Goal: Information Seeking & Learning: Check status

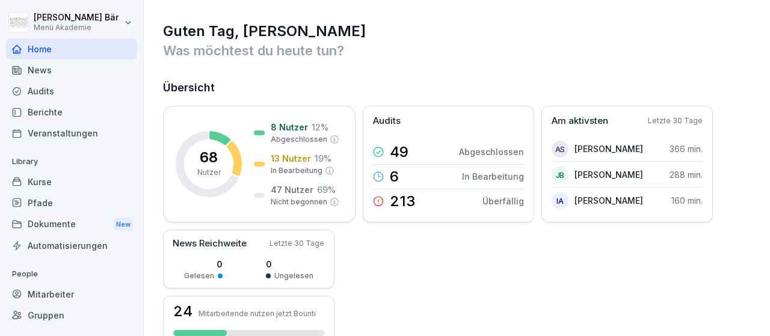
click at [97, 108] on div "Berichte" at bounding box center [71, 112] width 131 height 21
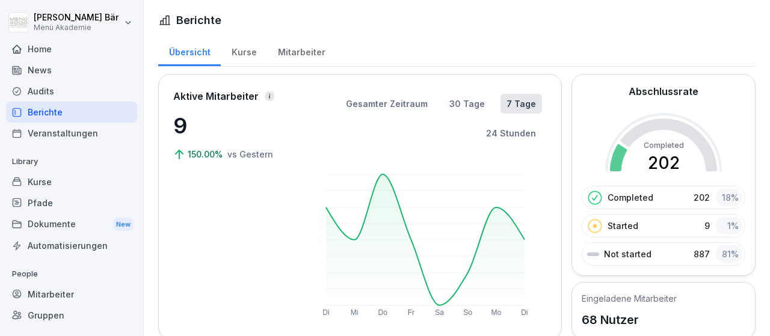
click at [296, 49] on div "Mitarbeiter" at bounding box center [301, 50] width 69 height 31
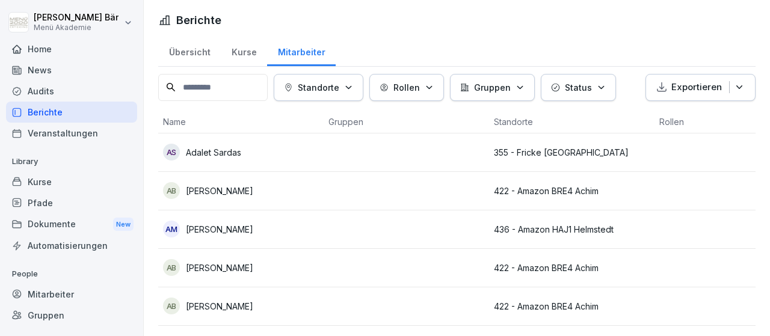
click at [352, 89] on div "Standorte" at bounding box center [318, 87] width 69 height 13
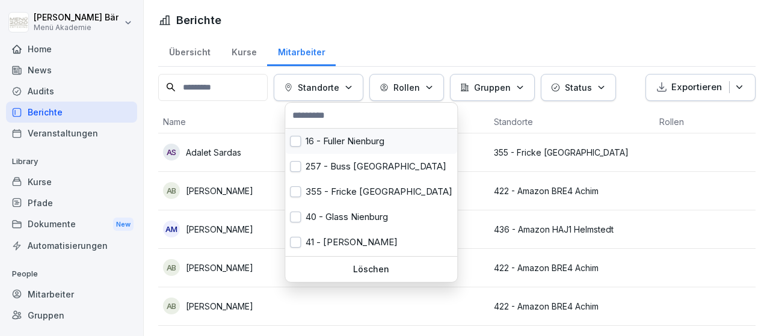
click at [342, 138] on div "16 - Fuller Nienburg" at bounding box center [371, 141] width 172 height 25
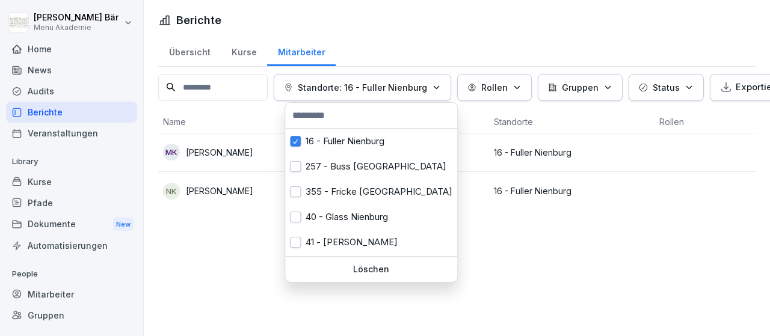
click at [504, 265] on html "Julius Bär Menü Akademie Home News Audits Berichte Veranstaltungen Library Kurs…" at bounding box center [385, 168] width 770 height 336
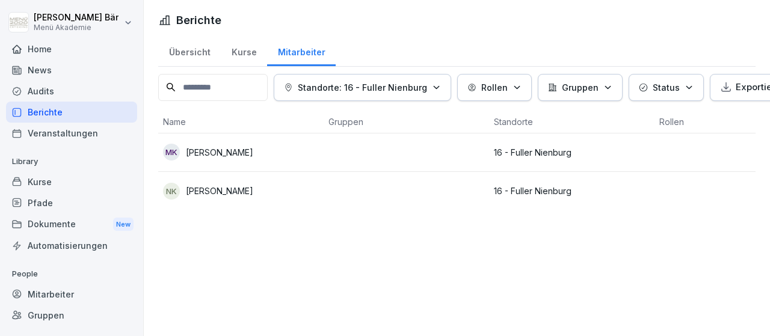
click at [402, 97] on button "Standorte: 16 - Fuller Nienburg" at bounding box center [362, 87] width 177 height 27
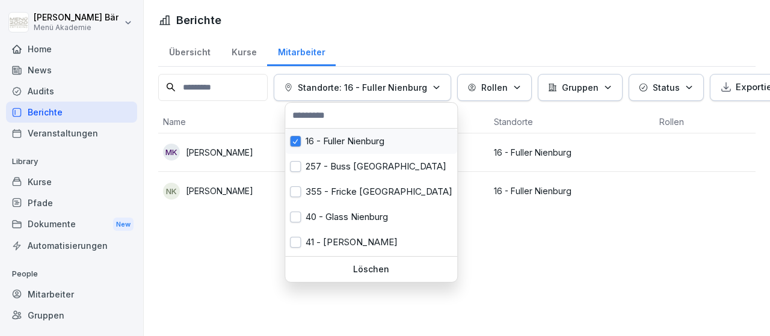
click at [375, 143] on div "16 - Fuller Nienburg" at bounding box center [371, 141] width 172 height 25
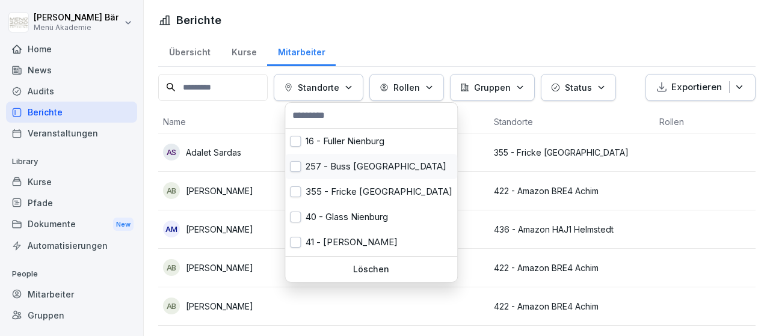
click at [372, 160] on div "257 - Buss Ottersberg" at bounding box center [371, 166] width 172 height 25
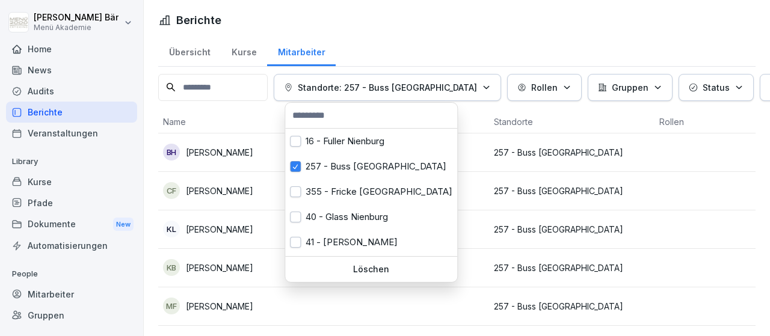
click at [497, 192] on html "Julius Bär Menü Akademie Home News Audits Berichte Veranstaltungen Library Kurs…" at bounding box center [385, 168] width 770 height 336
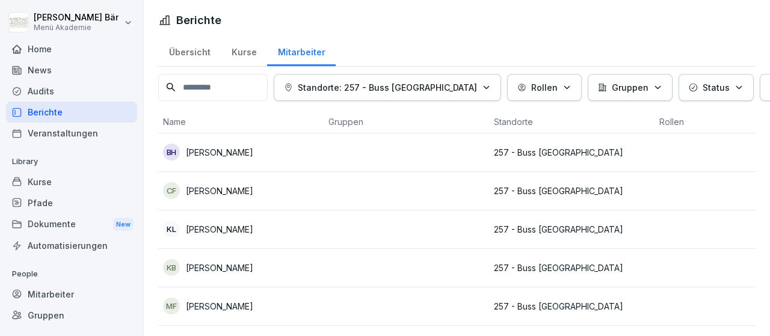
click at [434, 81] on p "Standorte: 257 - Buss Ottersberg" at bounding box center [387, 87] width 179 height 13
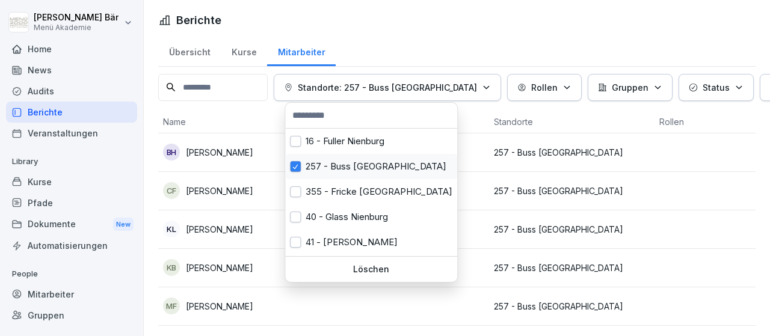
click at [387, 179] on div "257 - Buss Ottersberg" at bounding box center [371, 166] width 172 height 25
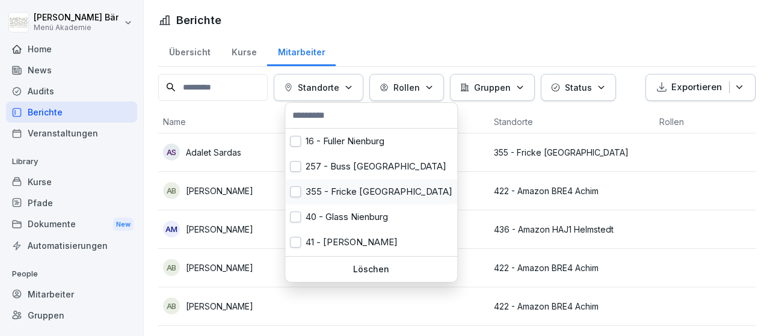
click at [377, 192] on div "355 - Fricke Heeslingen" at bounding box center [371, 191] width 172 height 25
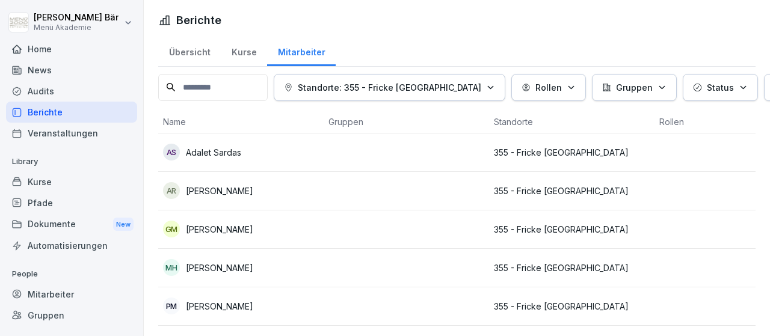
click at [520, 199] on html "Julius Bär Menü Akademie Home News Audits Berichte Veranstaltungen Library Kurs…" at bounding box center [385, 168] width 770 height 336
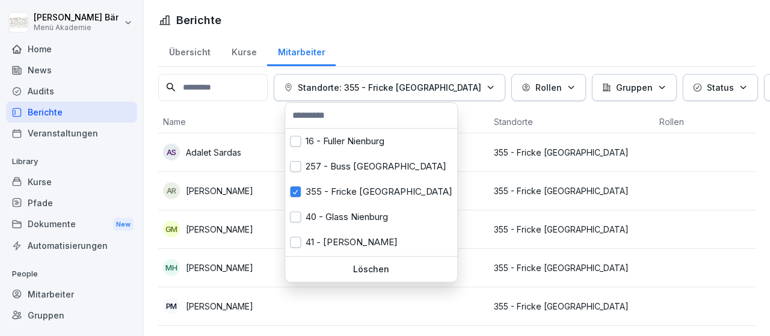
click at [434, 89] on p "Standorte: 355 - Fricke Heeslingen" at bounding box center [389, 87] width 183 height 13
click at [381, 198] on div "355 - Fricke Heeslingen" at bounding box center [371, 191] width 172 height 25
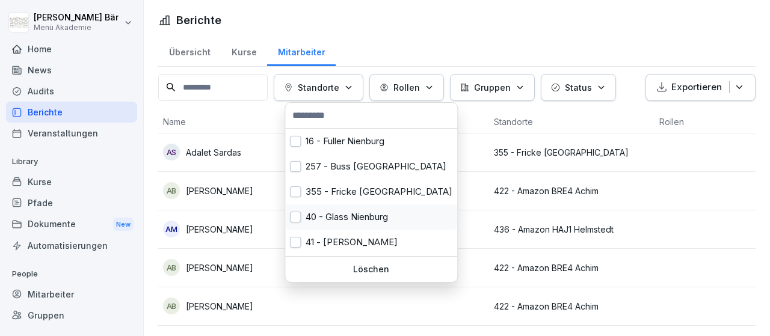
click at [371, 218] on div "40 - Glass Nienburg" at bounding box center [371, 216] width 172 height 25
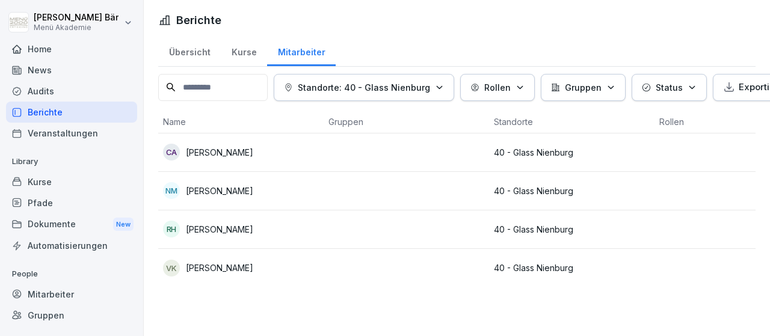
click at [598, 285] on html "Julius Bär Menü Akademie Home News Audits Berichte Veranstaltungen Library Kurs…" at bounding box center [385, 168] width 770 height 336
click at [437, 91] on div "Standorte: 40 - Glass Nienburg" at bounding box center [364, 87] width 160 height 13
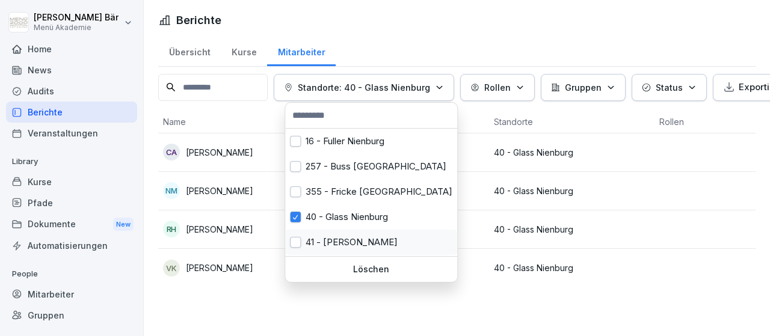
scroll to position [73, 0]
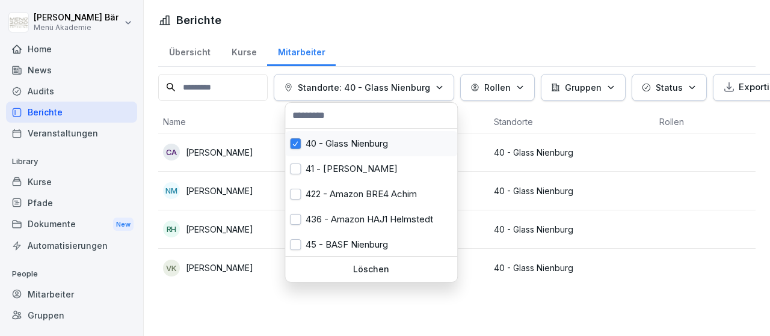
click at [373, 147] on div "40 - Glass Nienburg" at bounding box center [371, 143] width 172 height 25
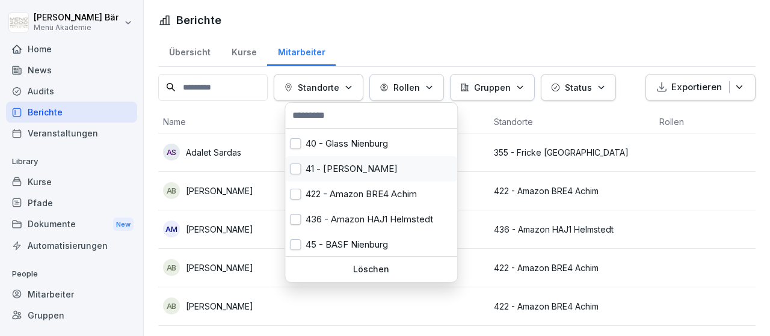
click at [354, 171] on div "41 - Kali Nienburg" at bounding box center [371, 168] width 172 height 25
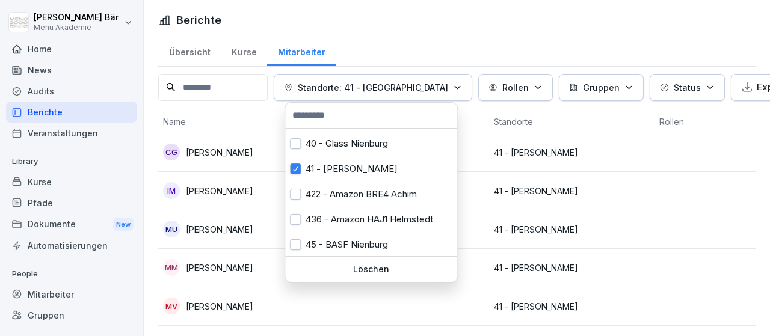
click at [625, 256] on html "Julius Bär Menü Akademie Home News Audits Berichte Veranstaltungen Library Kurs…" at bounding box center [385, 168] width 770 height 336
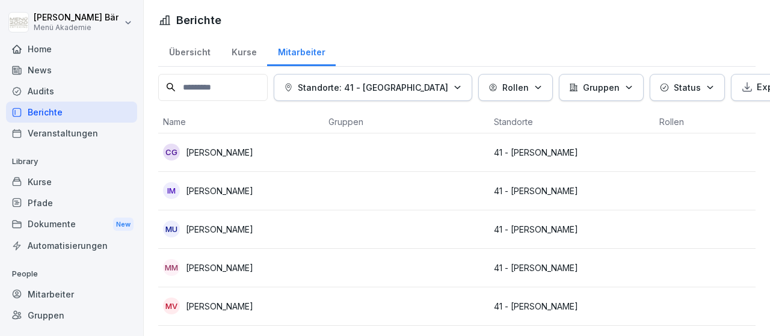
click at [376, 79] on button "Standorte: 41 - Kali Nienburg" at bounding box center [373, 87] width 198 height 27
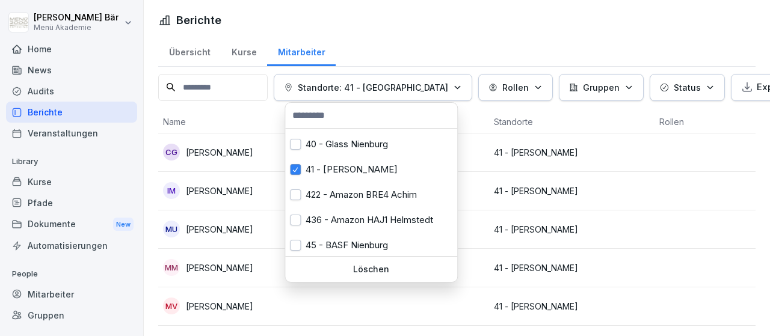
scroll to position [73, 0]
click at [373, 163] on div "41 - Kali Nienburg" at bounding box center [371, 168] width 172 height 25
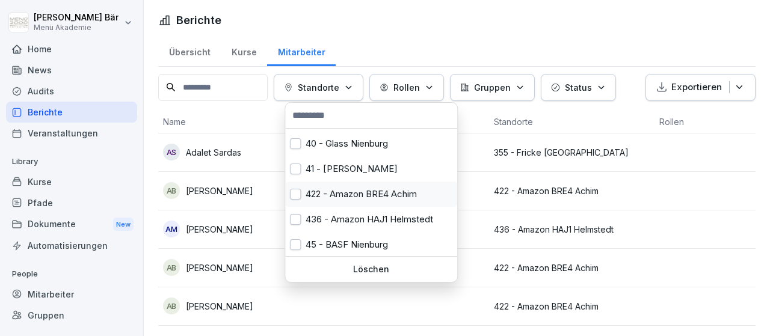
click at [373, 188] on div "422 - Amazon BRE4 Achim" at bounding box center [371, 194] width 172 height 25
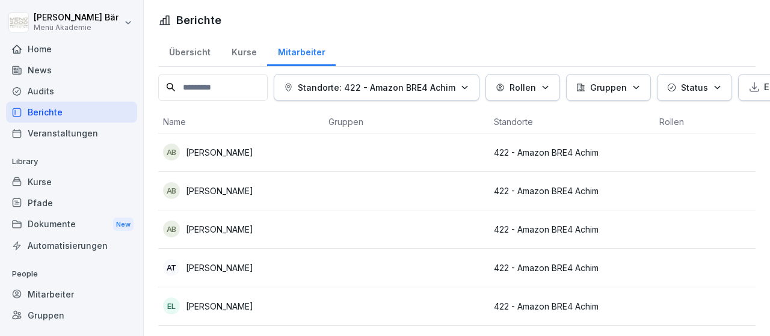
click at [643, 230] on html "Julius Bär Menü Akademie Home News Audits Berichte Veranstaltungen Library Kurs…" at bounding box center [385, 168] width 770 height 336
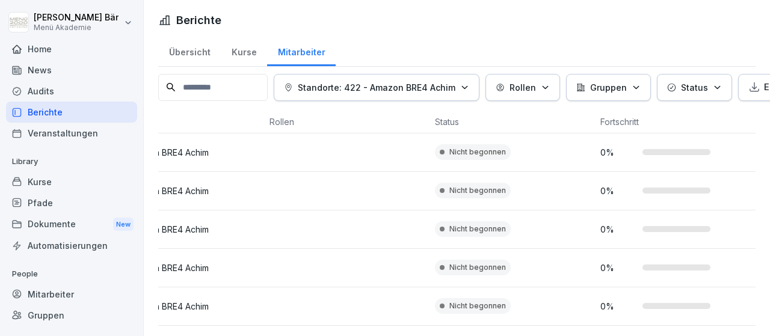
click at [455, 87] on p "Standorte: 422 - Amazon BRE4 Achim" at bounding box center [377, 87] width 158 height 13
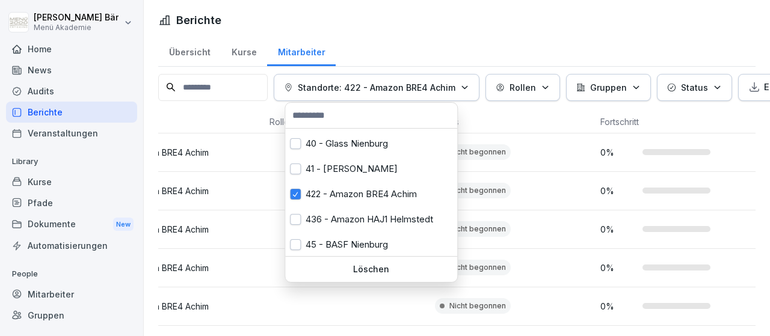
click at [395, 211] on div "436 - Amazon HAJ1 Helmstedt" at bounding box center [371, 219] width 172 height 25
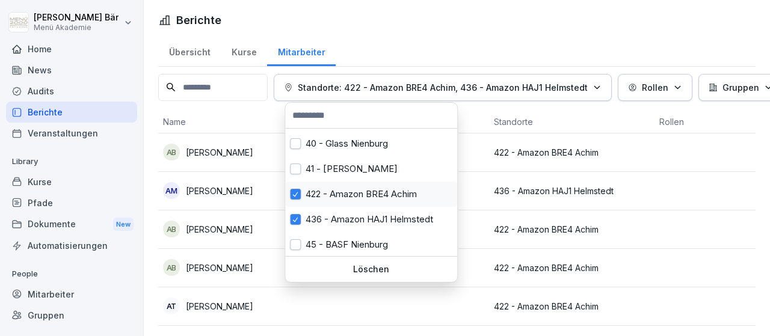
click at [391, 197] on div "422 - Amazon BRE4 Achim" at bounding box center [371, 194] width 172 height 25
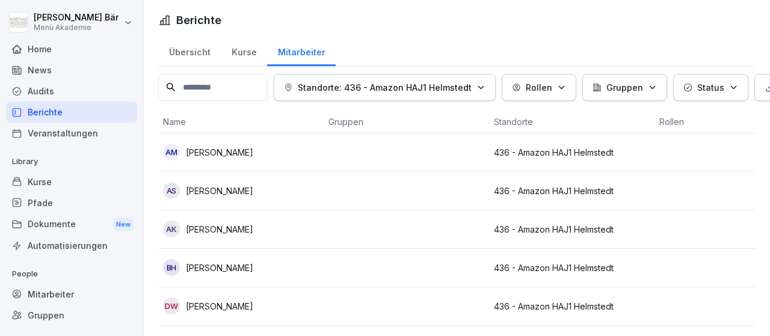
click at [645, 254] on html "Julius Bär Menü Akademie Home News Audits Berichte Veranstaltungen Library Kurs…" at bounding box center [385, 168] width 770 height 336
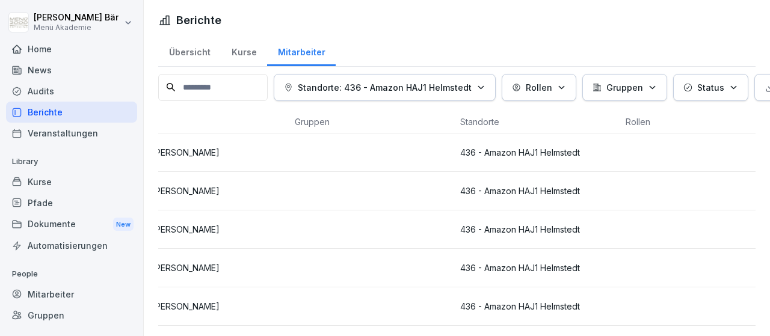
click at [246, 52] on div "Kurse" at bounding box center [244, 50] width 46 height 31
click at [242, 47] on div "Kurse" at bounding box center [244, 50] width 46 height 31
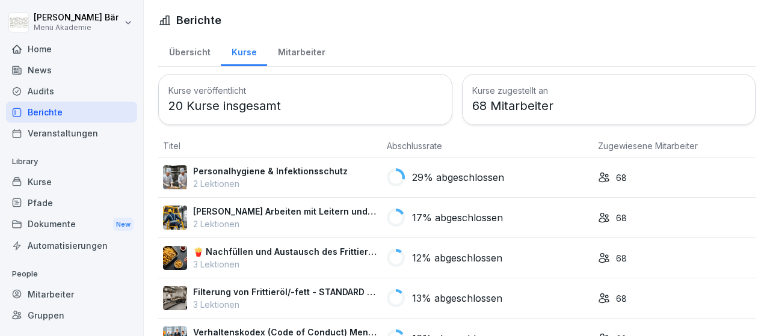
click at [480, 182] on p "29% abgeschlossen" at bounding box center [458, 177] width 92 height 14
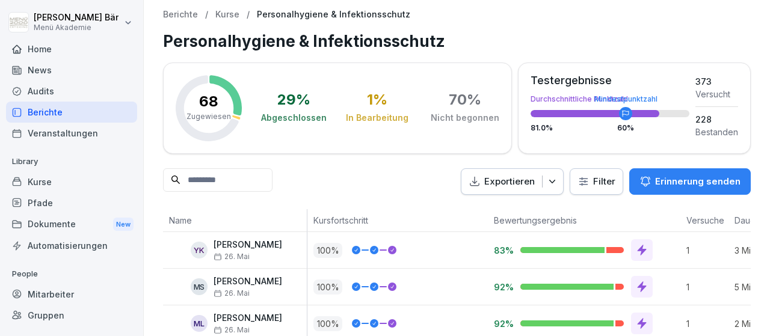
click at [687, 182] on p "Erinnerung senden" at bounding box center [697, 181] width 85 height 13
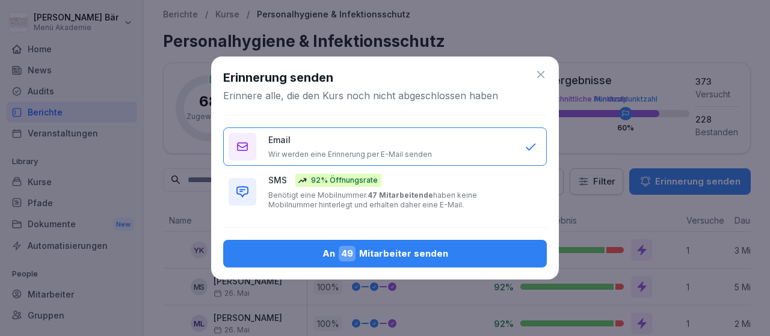
click at [443, 198] on p "Benötigt eine Mobilnummer. 47 Mitarbeitende haben keine Mobilnummer hinterlegt …" at bounding box center [390, 200] width 244 height 19
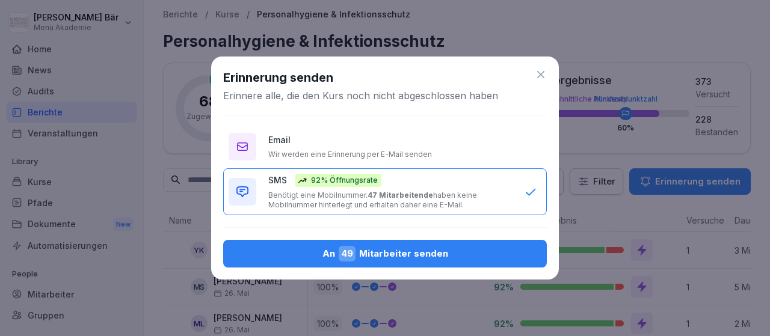
click at [428, 250] on div "An 49 Mitarbeiter senden" at bounding box center [385, 254] width 304 height 16
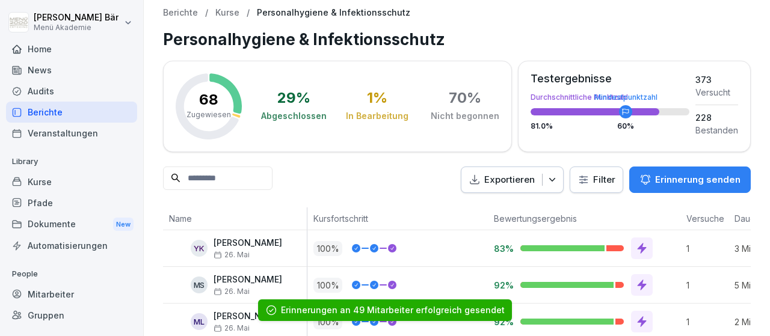
scroll to position [1, 0]
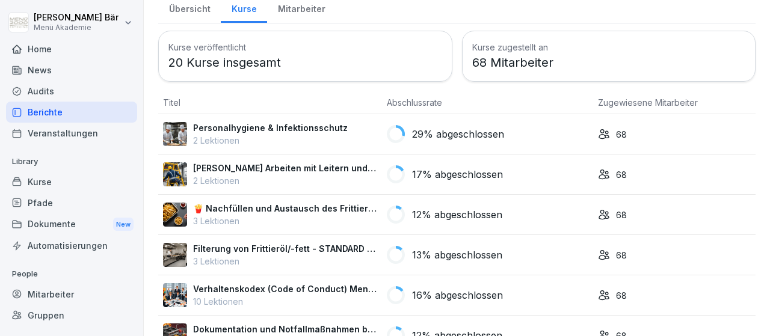
scroll to position [44, 0]
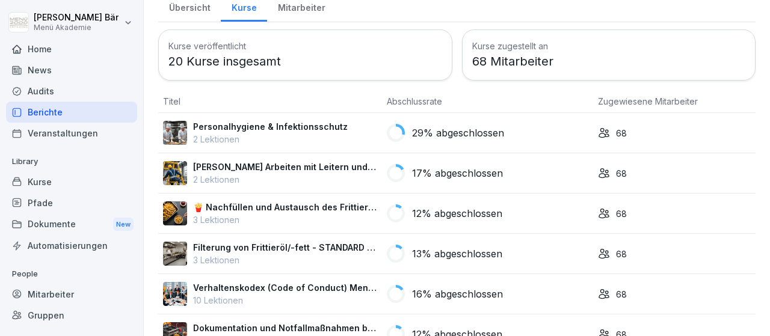
click at [288, 171] on p "Sicheres Arbeiten mit Leitern und Tritten" at bounding box center [285, 167] width 184 height 13
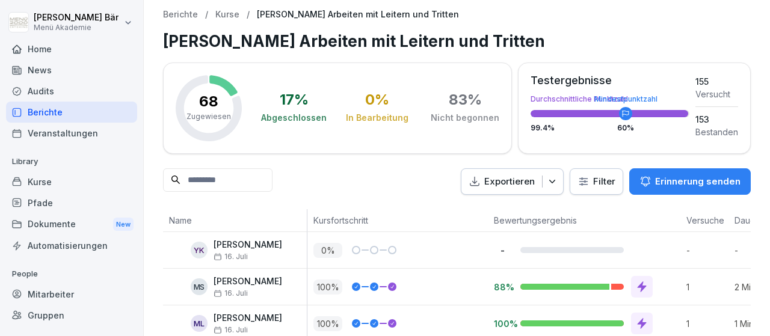
click at [666, 183] on p "Erinnerung senden" at bounding box center [697, 181] width 85 height 13
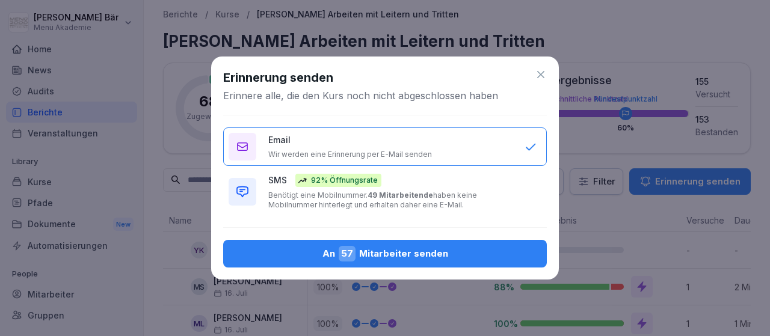
click at [498, 191] on p "Benötigt eine Mobilnummer. 49 Mitarbeitende haben keine Mobilnummer hinterlegt …" at bounding box center [390, 200] width 244 height 19
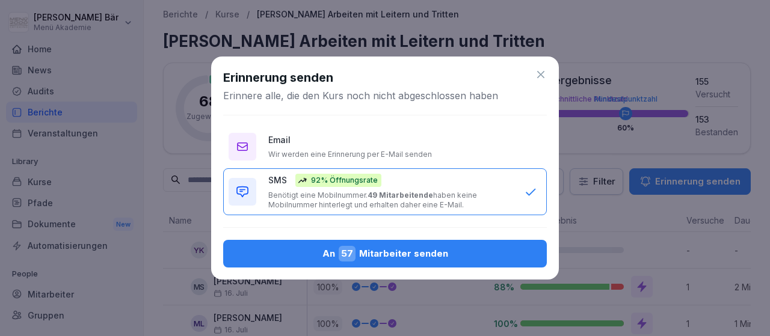
click at [544, 81] on icon at bounding box center [541, 75] width 12 height 12
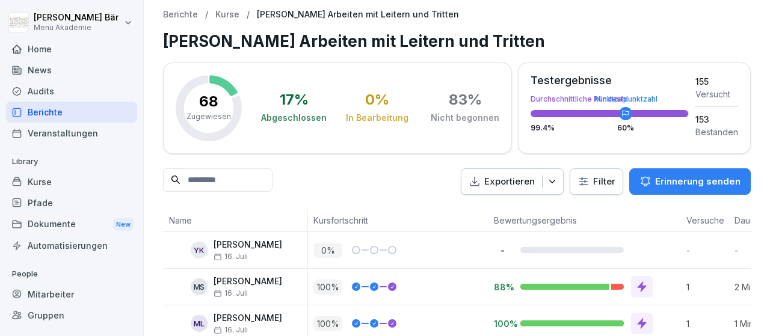
click at [102, 113] on div "Berichte" at bounding box center [71, 112] width 131 height 21
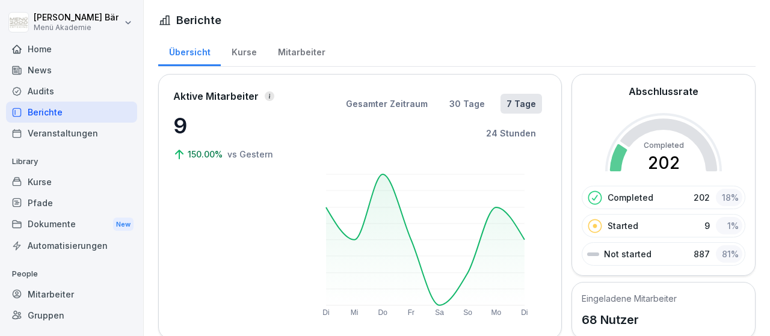
click at [301, 54] on div "Mitarbeiter" at bounding box center [301, 50] width 69 height 31
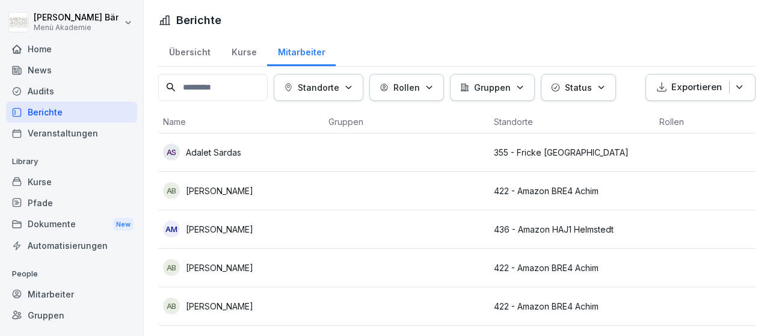
click at [348, 94] on button "Standorte" at bounding box center [319, 87] width 90 height 27
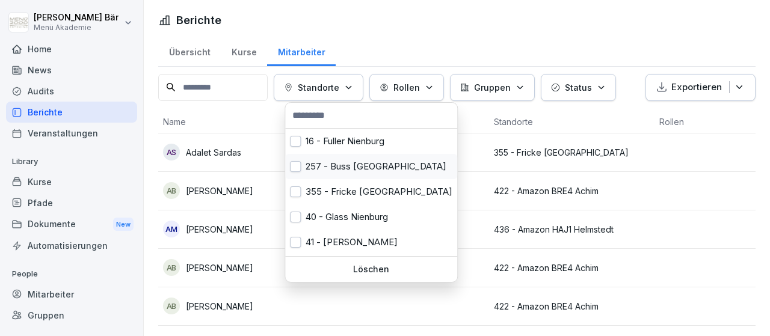
scroll to position [73, 0]
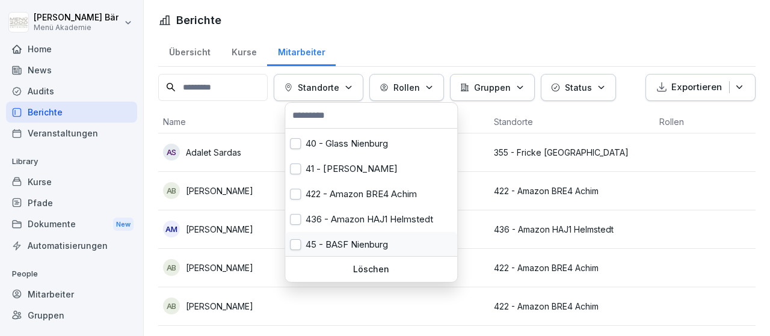
click at [333, 238] on div "45 - BASF Nienburg" at bounding box center [371, 244] width 172 height 25
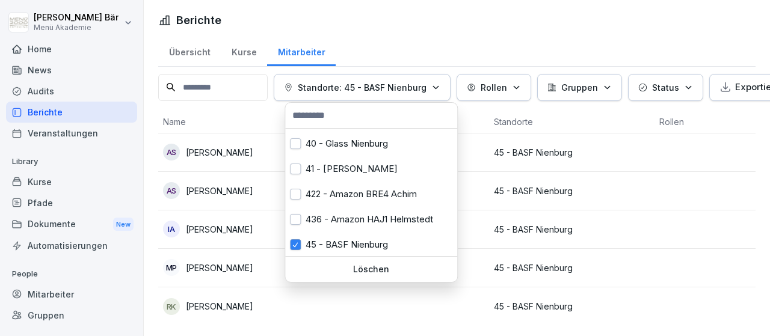
click at [694, 300] on html "Julius Bär Menü Akademie Home News Audits Berichte Veranstaltungen Library Kurs…" at bounding box center [385, 168] width 770 height 336
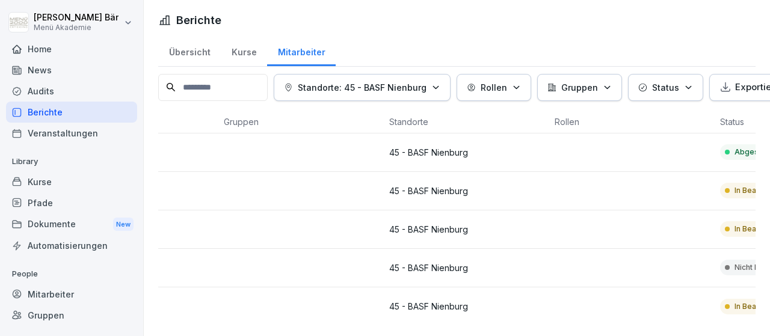
scroll to position [0, 395]
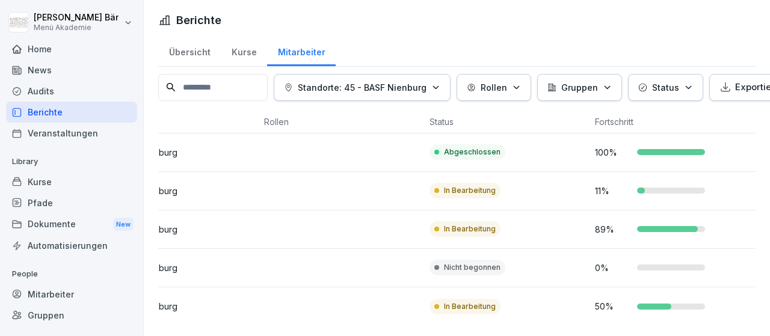
click at [553, 259] on td "Nicht begonnen" at bounding box center [507, 268] width 165 height 38
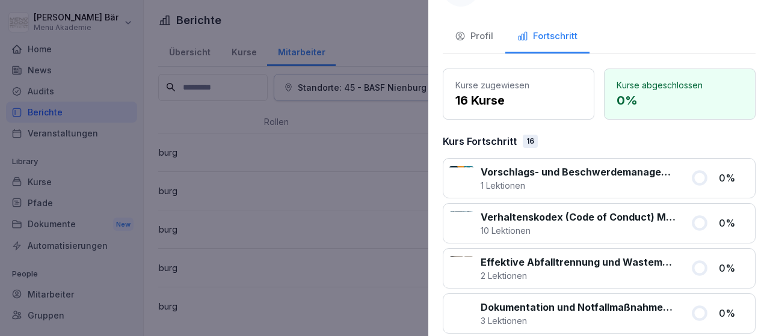
scroll to position [0, 0]
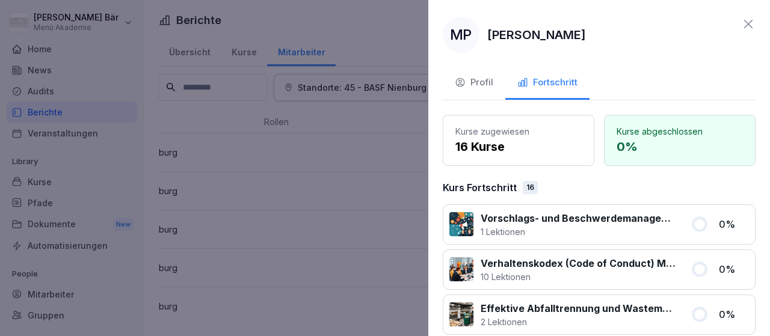
click at [349, 165] on div at bounding box center [385, 168] width 770 height 336
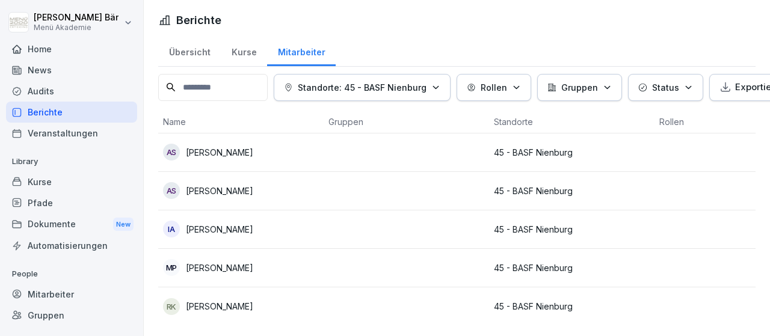
click at [283, 57] on div "Mitarbeiter" at bounding box center [301, 50] width 69 height 31
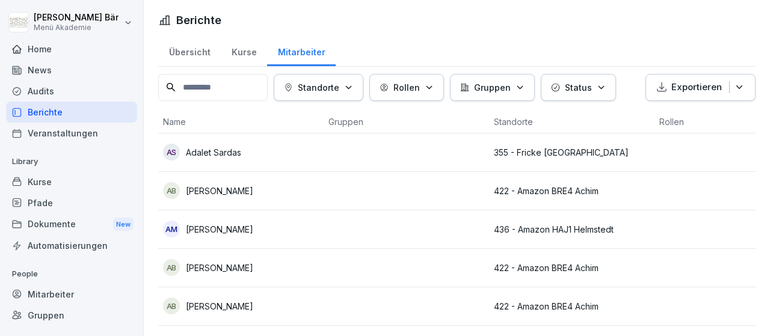
click at [191, 52] on div "Übersicht" at bounding box center [189, 50] width 63 height 31
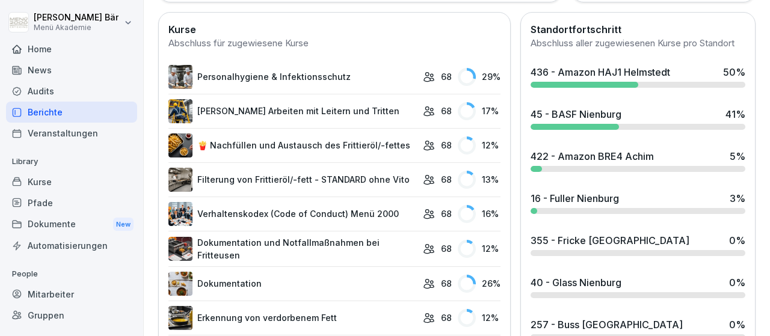
scroll to position [344, 0]
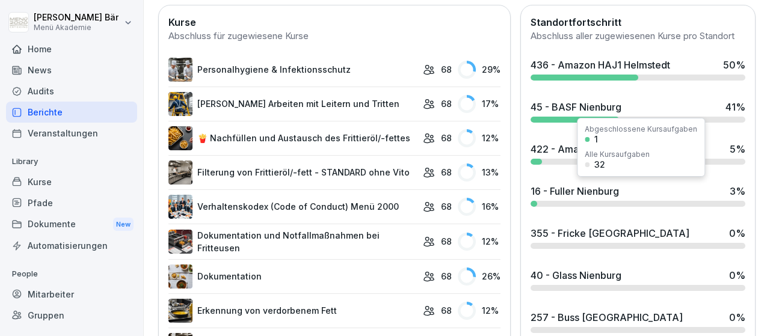
click at [567, 189] on div "16 - Fuller Nienburg" at bounding box center [574, 191] width 88 height 14
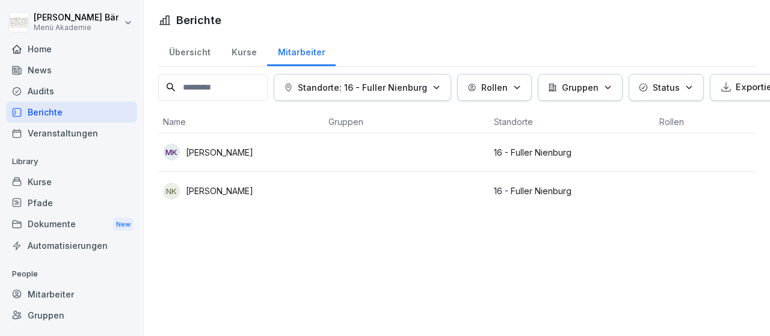
click at [228, 51] on div "Kurse" at bounding box center [244, 50] width 46 height 31
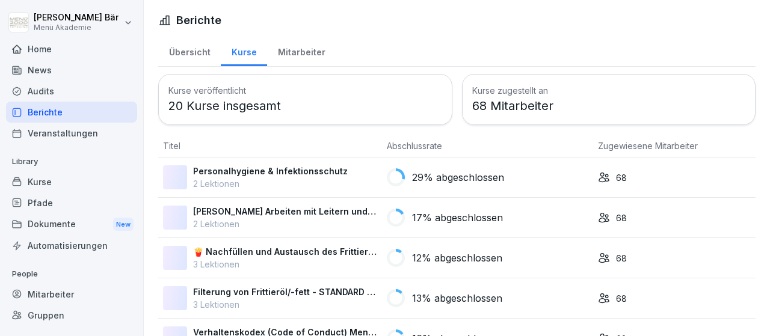
click at [179, 51] on div "Übersicht" at bounding box center [189, 50] width 63 height 31
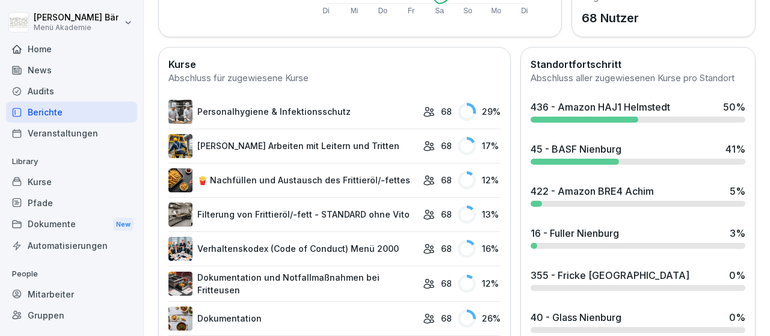
scroll to position [308, 0]
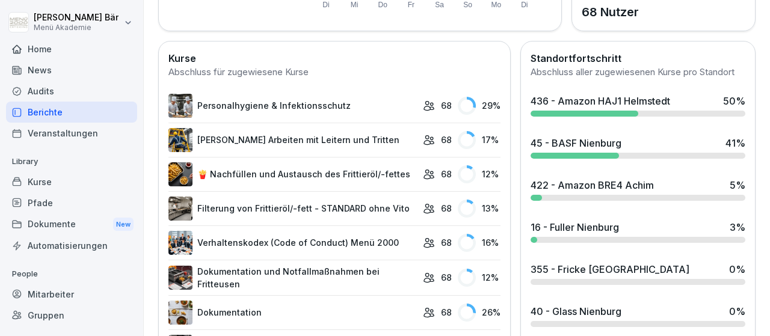
click at [710, 239] on div at bounding box center [637, 240] width 215 height 6
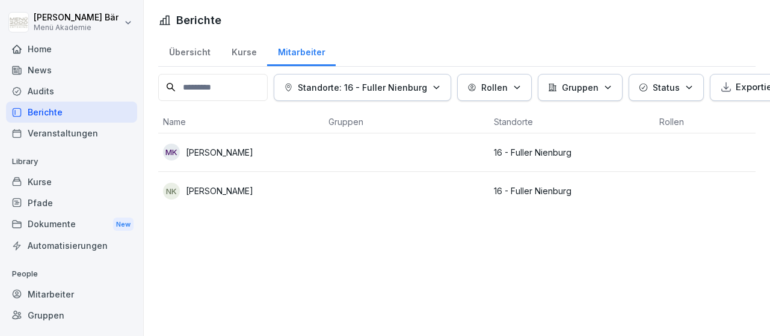
click at [187, 44] on div "Übersicht" at bounding box center [189, 50] width 63 height 31
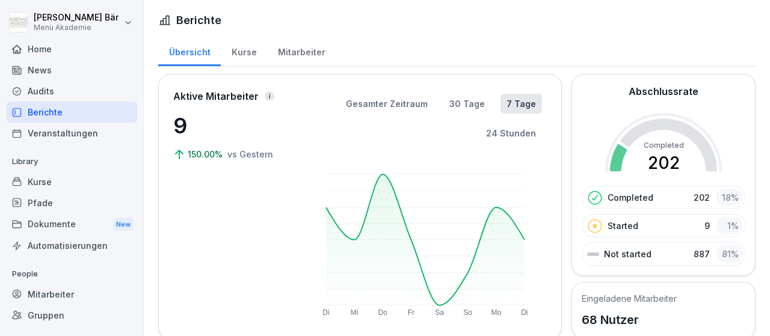
click at [58, 52] on div "Home" at bounding box center [71, 48] width 131 height 21
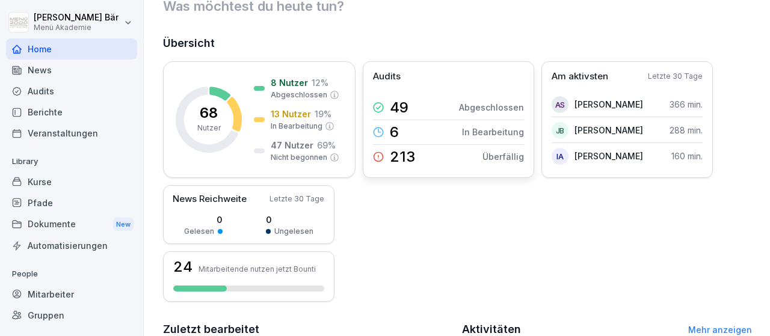
scroll to position [50, 0]
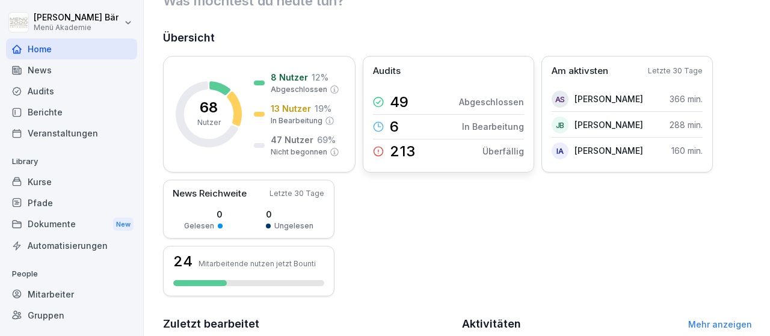
click at [382, 150] on icon at bounding box center [378, 151] width 9 height 9
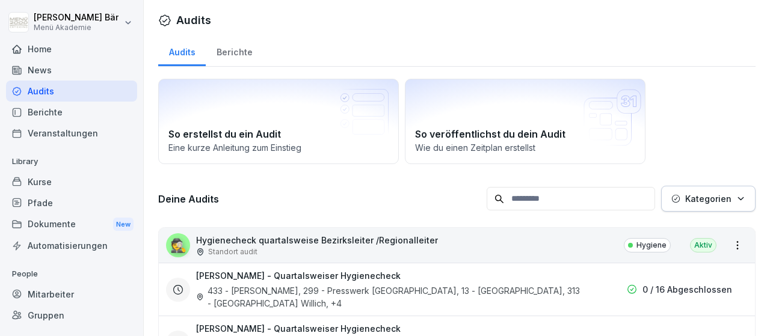
click at [51, 109] on div "Berichte" at bounding box center [71, 112] width 131 height 21
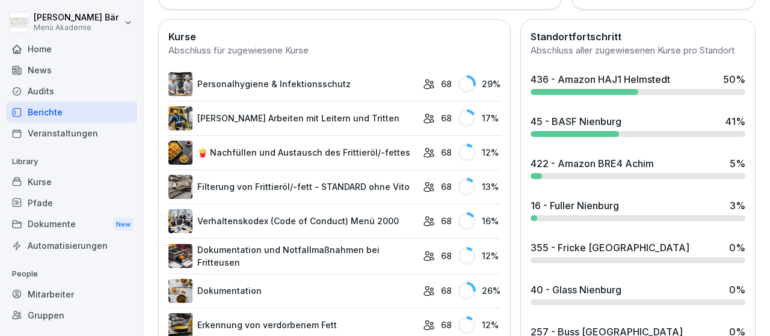
scroll to position [204, 0]
